Goal: Transaction & Acquisition: Purchase product/service

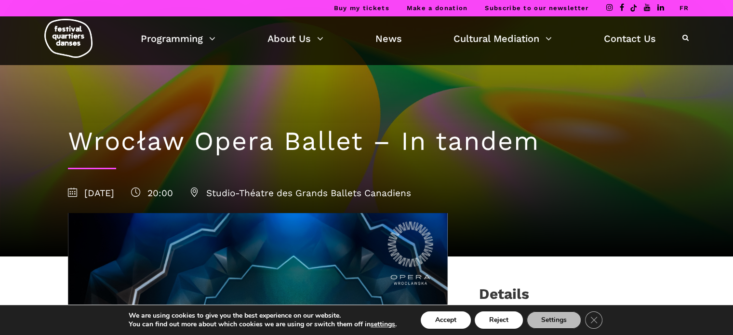
click at [688, 9] on div "Buy my tickets Make a donation Subscribe to our newsletter FR" at bounding box center [366, 8] width 733 height 16
click at [687, 7] on link "FR" at bounding box center [684, 7] width 10 height 7
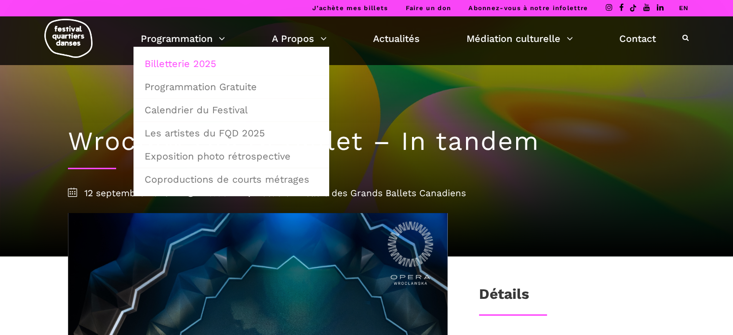
click at [193, 63] on link "Billetterie 2025" at bounding box center [231, 64] width 185 height 22
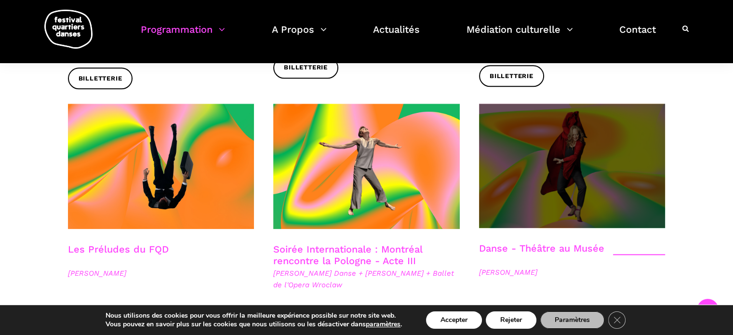
scroll to position [1060, 0]
click at [551, 129] on span at bounding box center [572, 166] width 186 height 124
